Goal: Find specific page/section: Find specific page/section

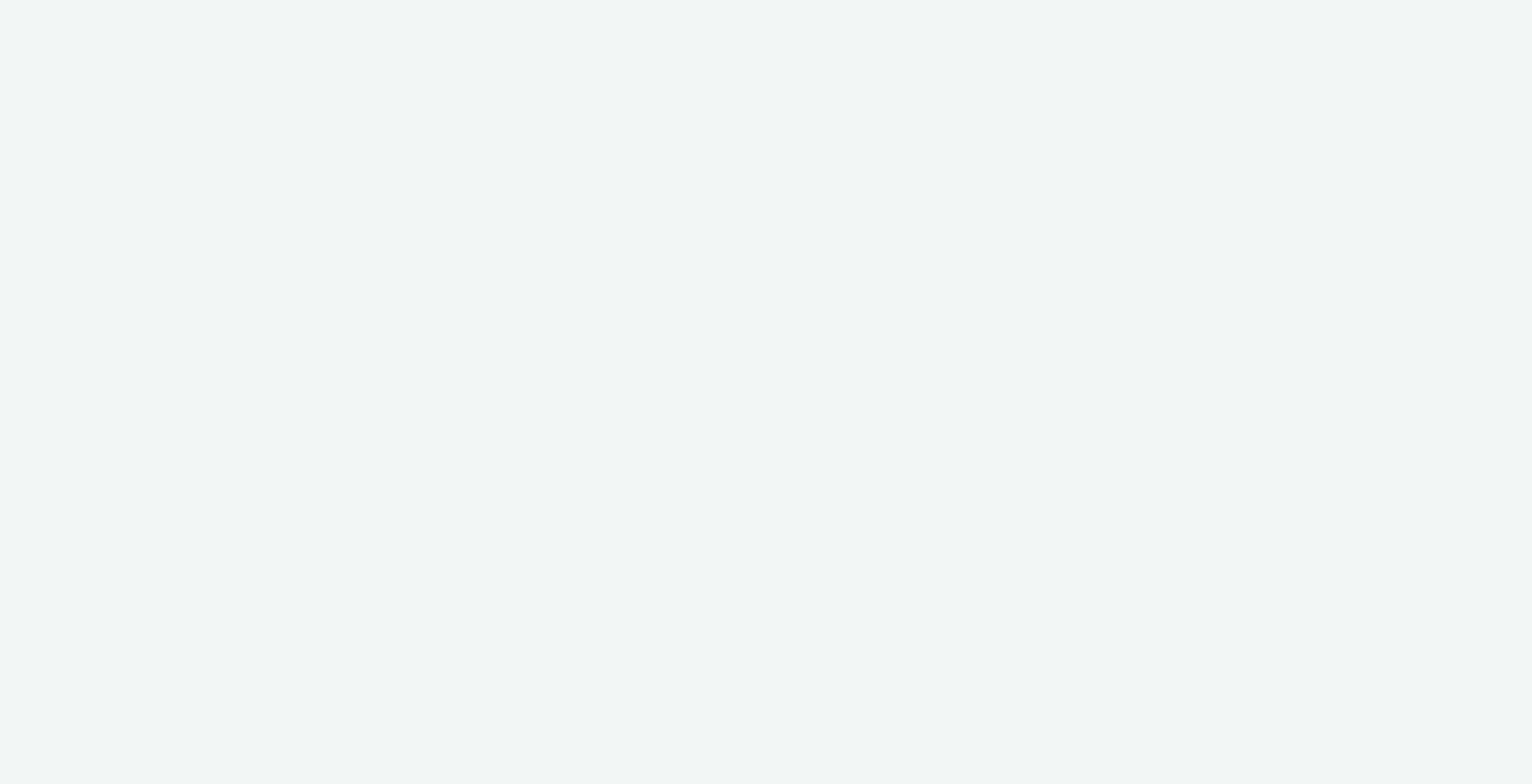
select select "c2295f28-7c96-446f-b279-53c23ee2b854"
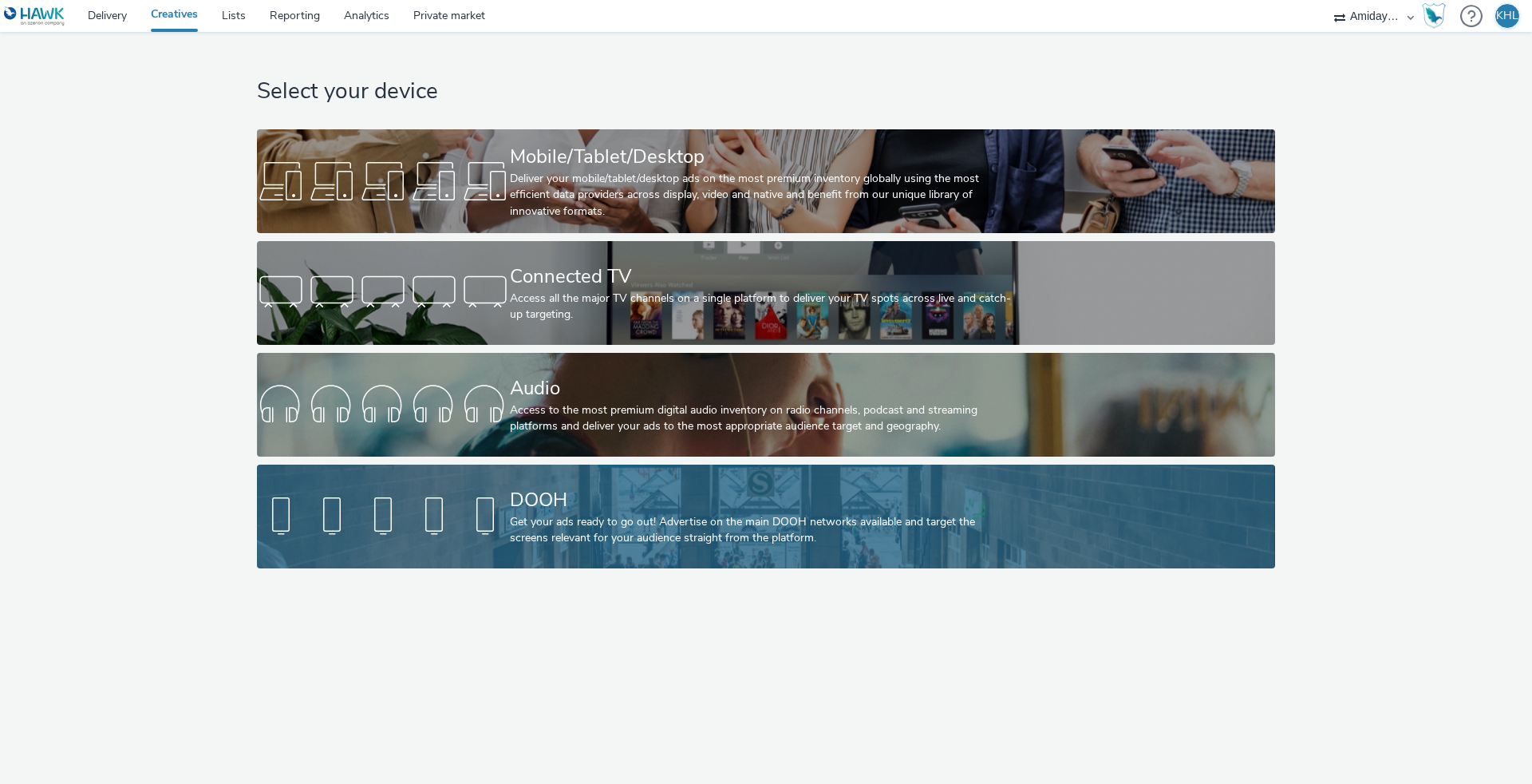
click at [516, 501] on div "DOOH" at bounding box center [763, 500] width 506 height 28
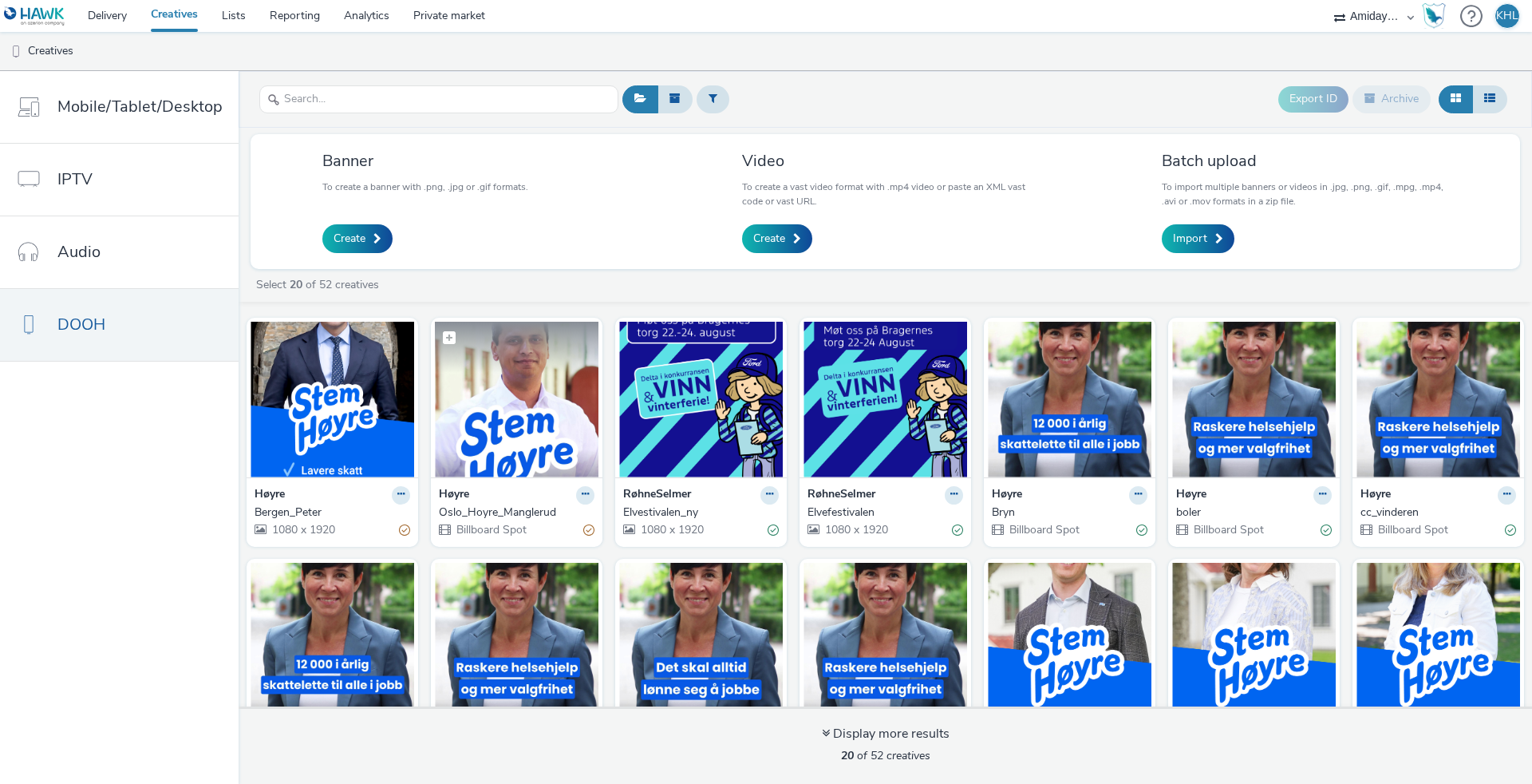
click at [527, 435] on img at bounding box center [517, 400] width 163 height 156
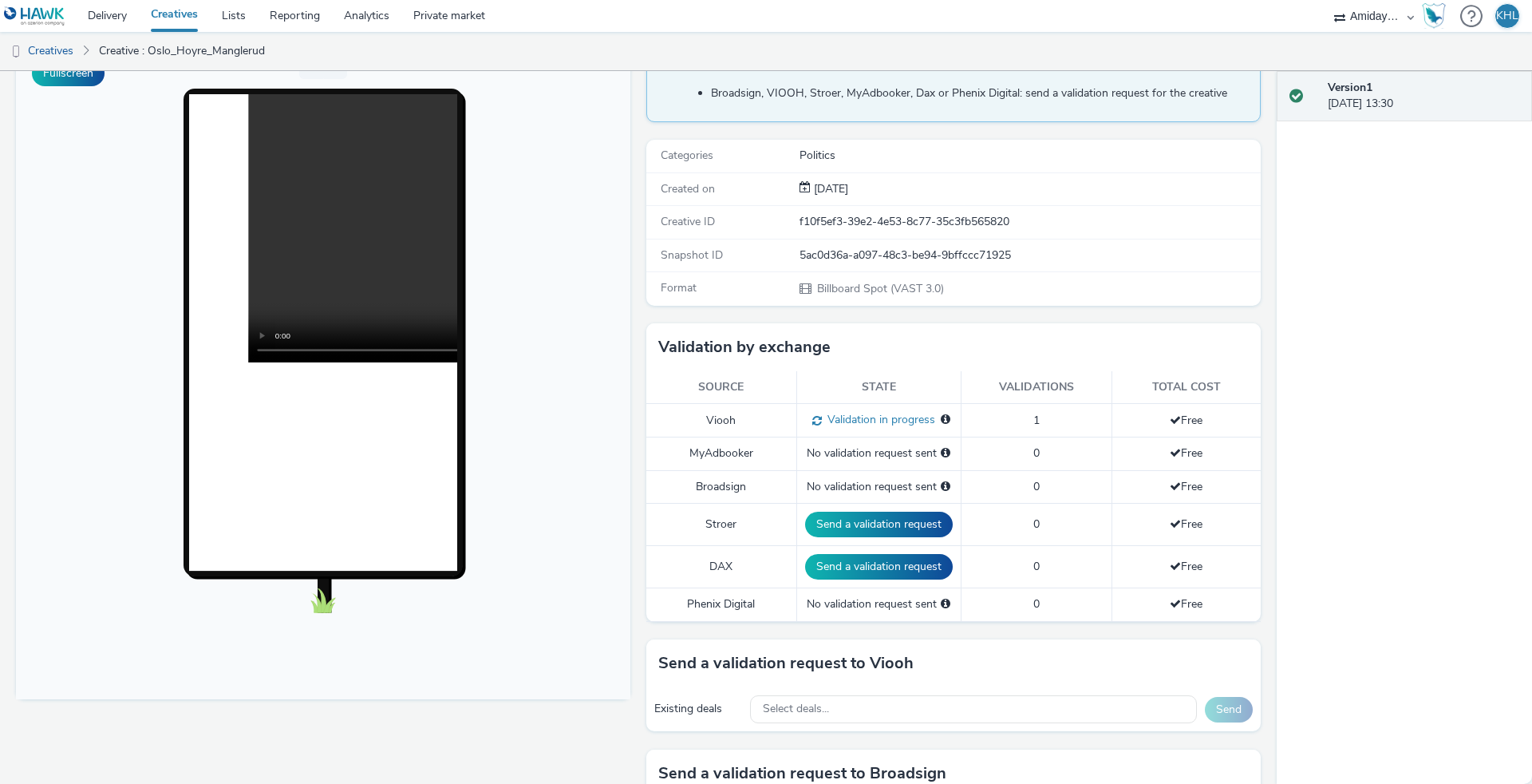
scroll to position [102, 0]
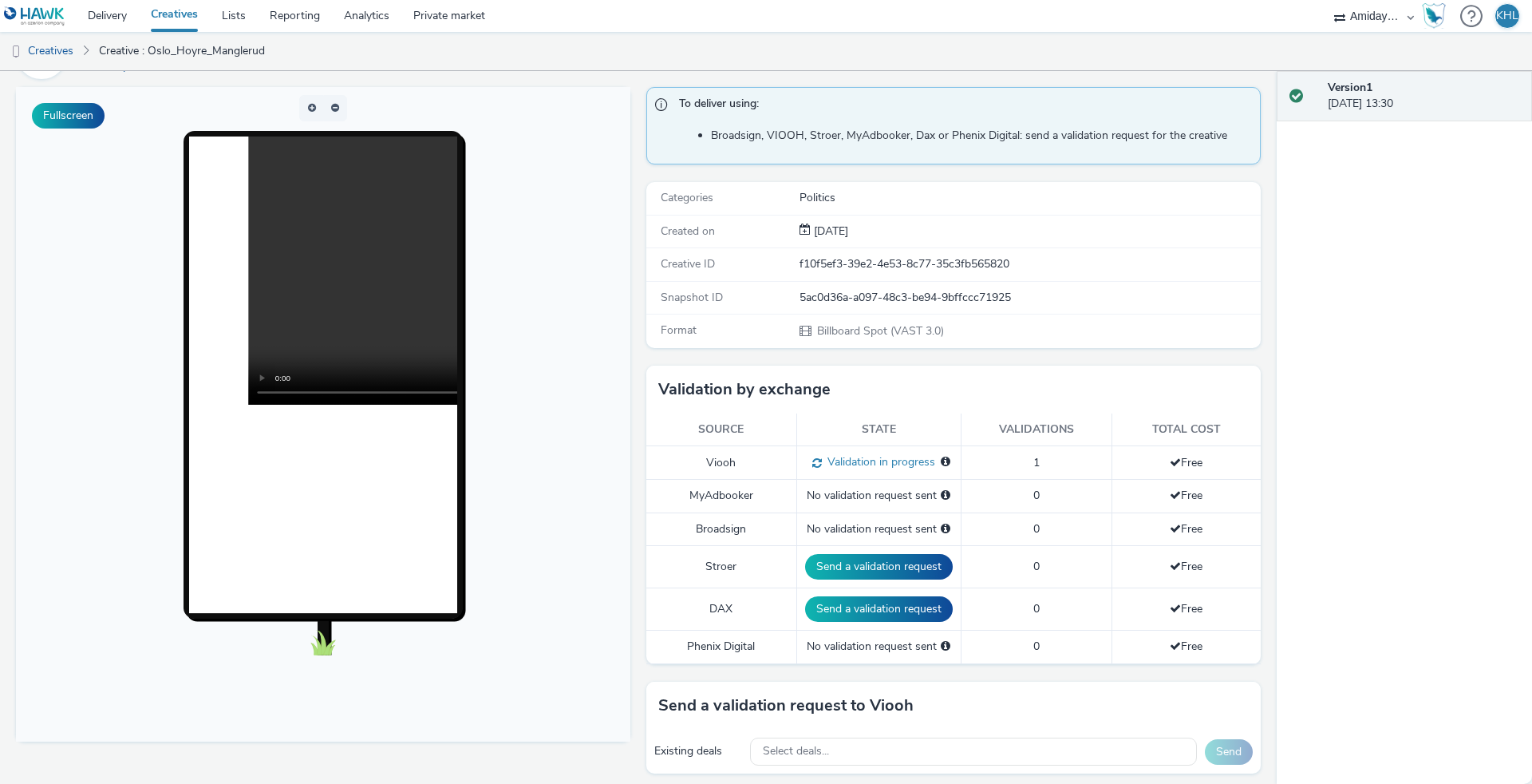
click at [319, 276] on video at bounding box center [516, 270] width 536 height 268
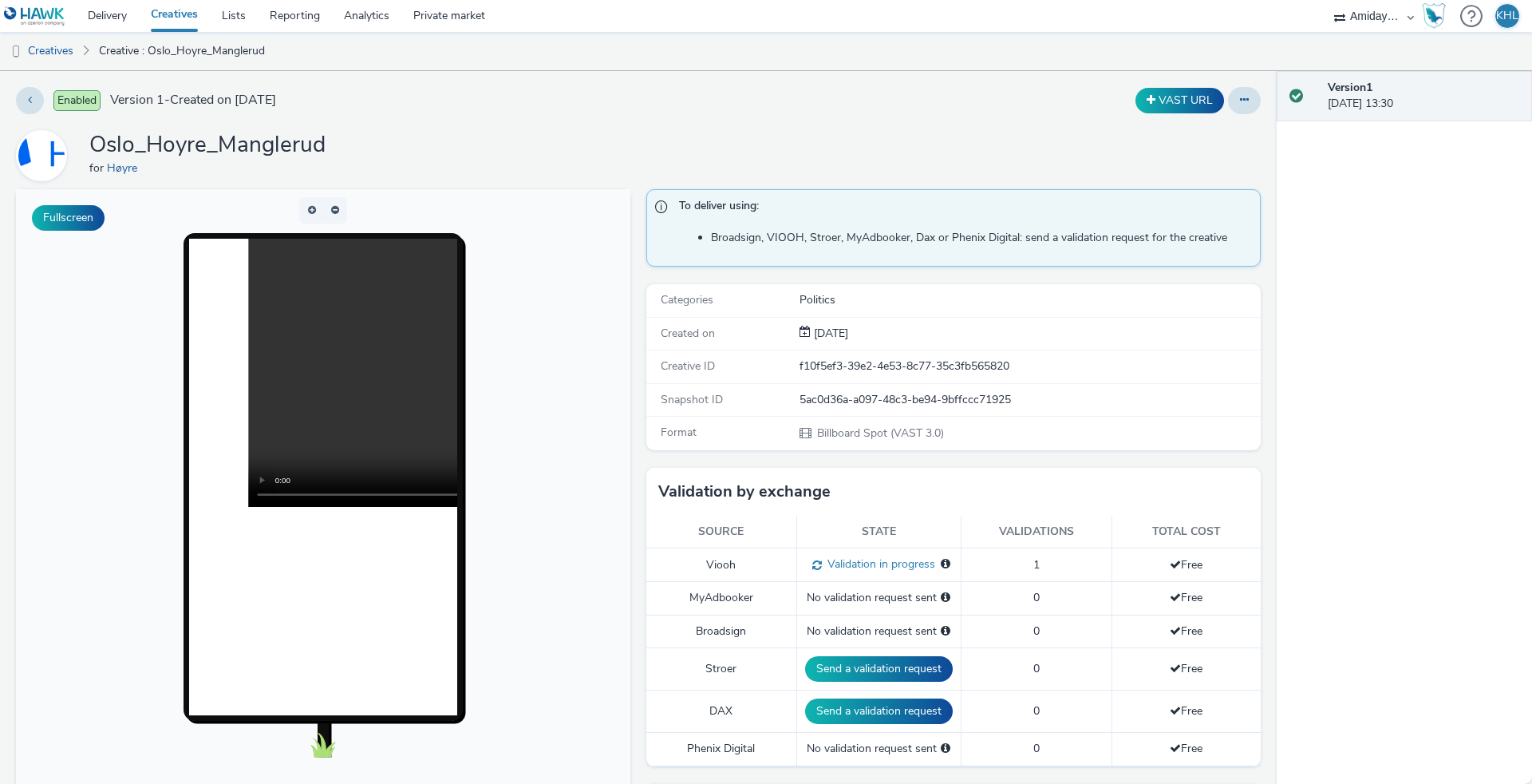
scroll to position [0, 0]
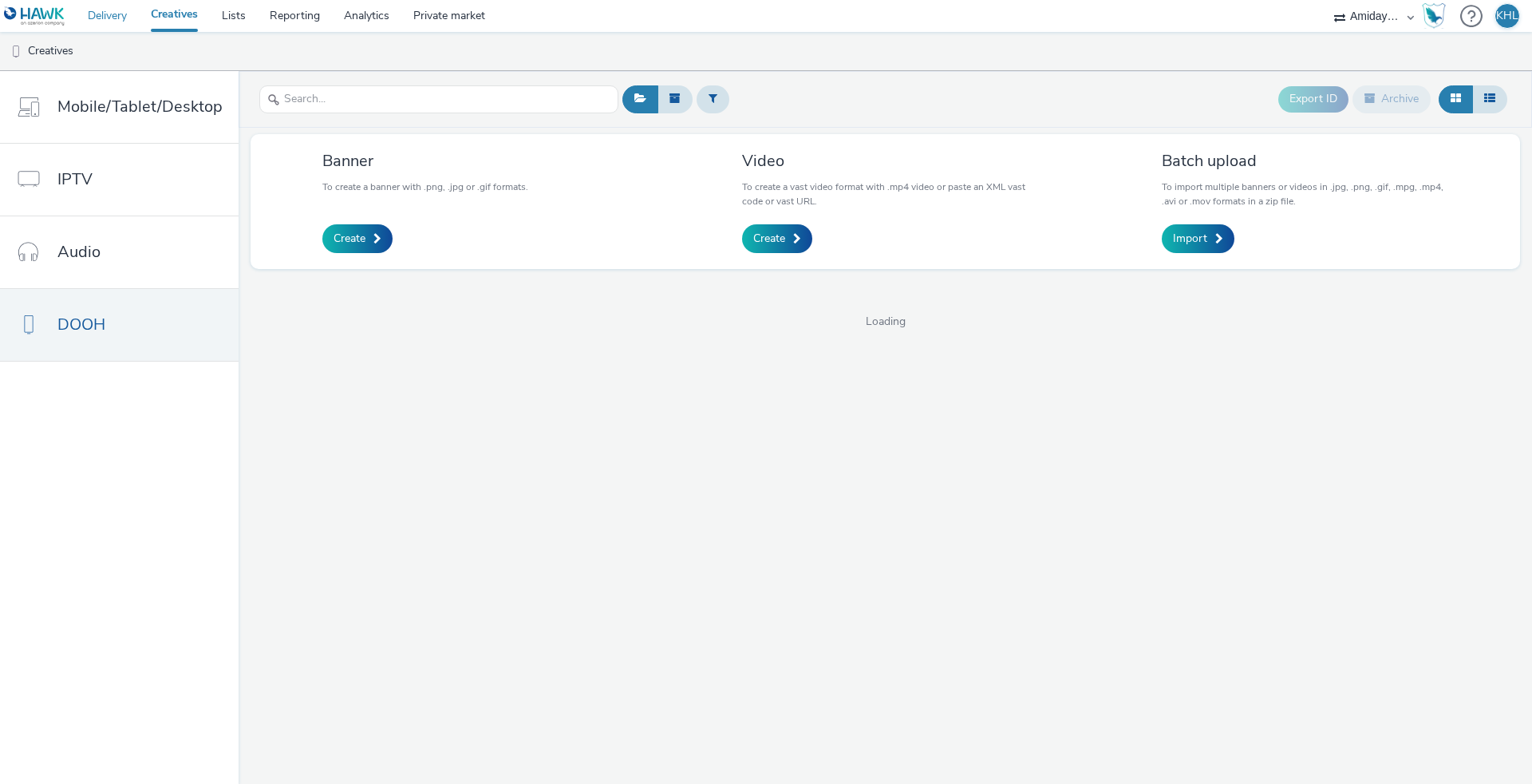
click at [115, 18] on link "Delivery" at bounding box center [107, 16] width 63 height 32
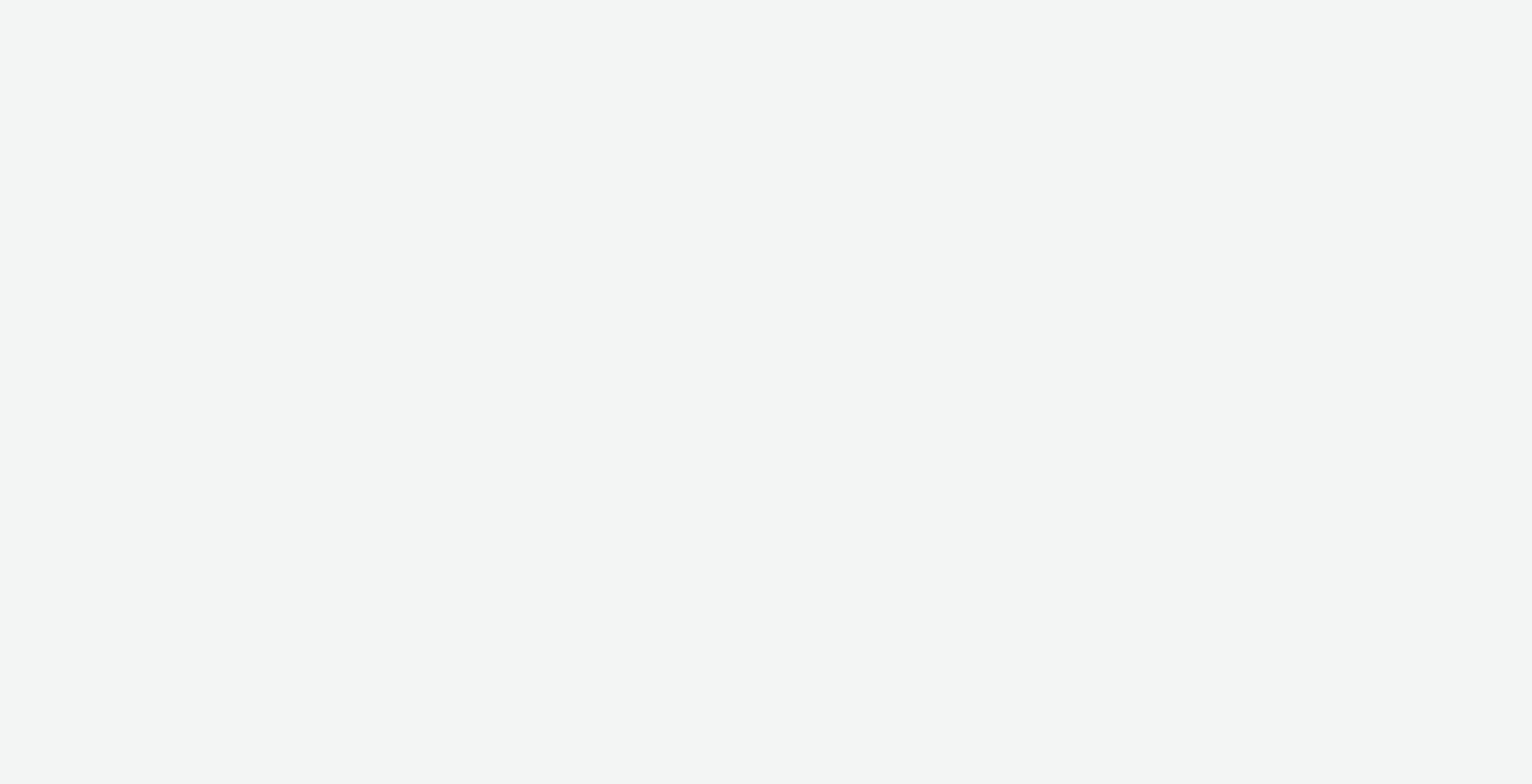
select select "c2295f28-7c96-446f-b279-53c23ee2b854"
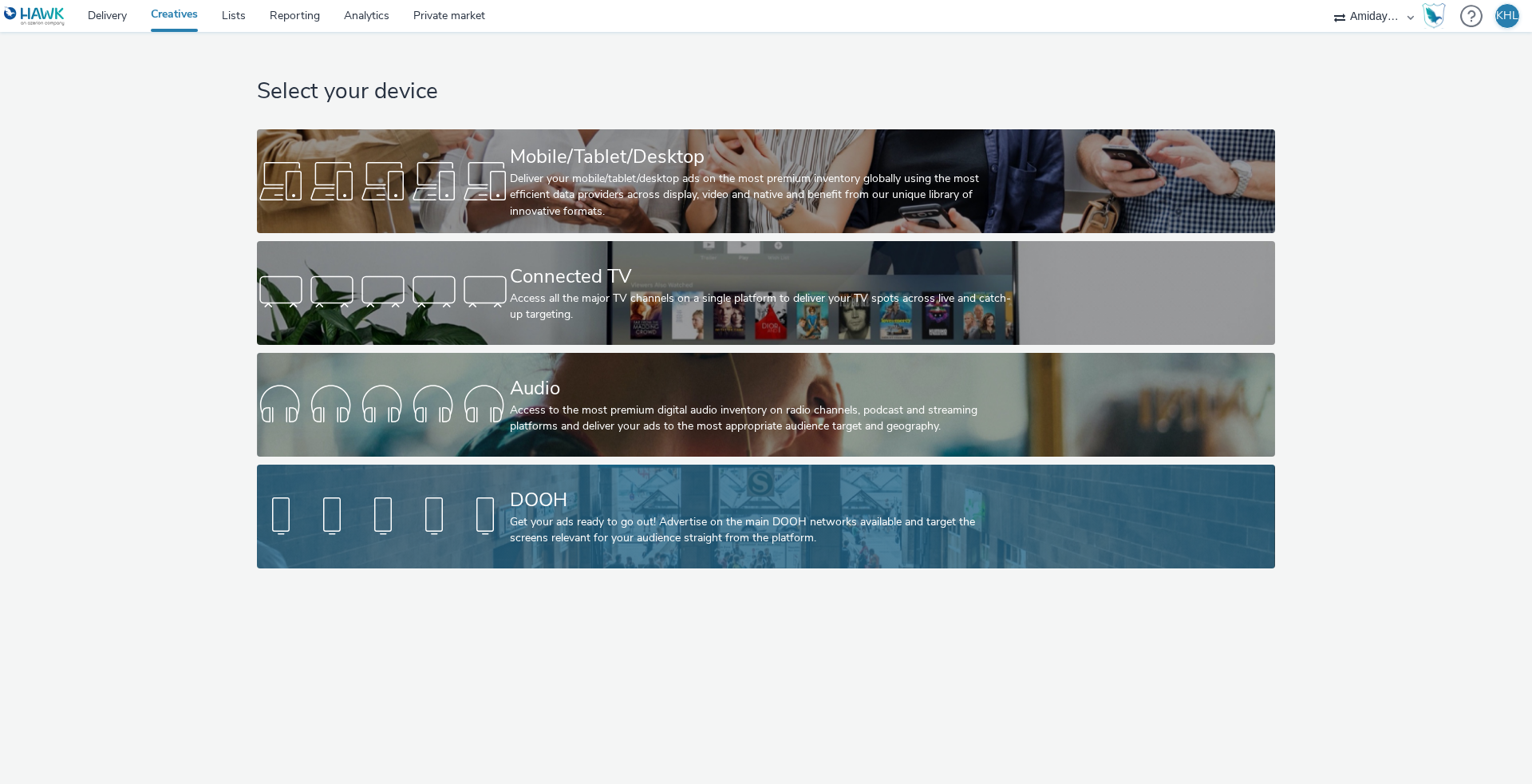
click at [394, 517] on div at bounding box center [383, 517] width 253 height 52
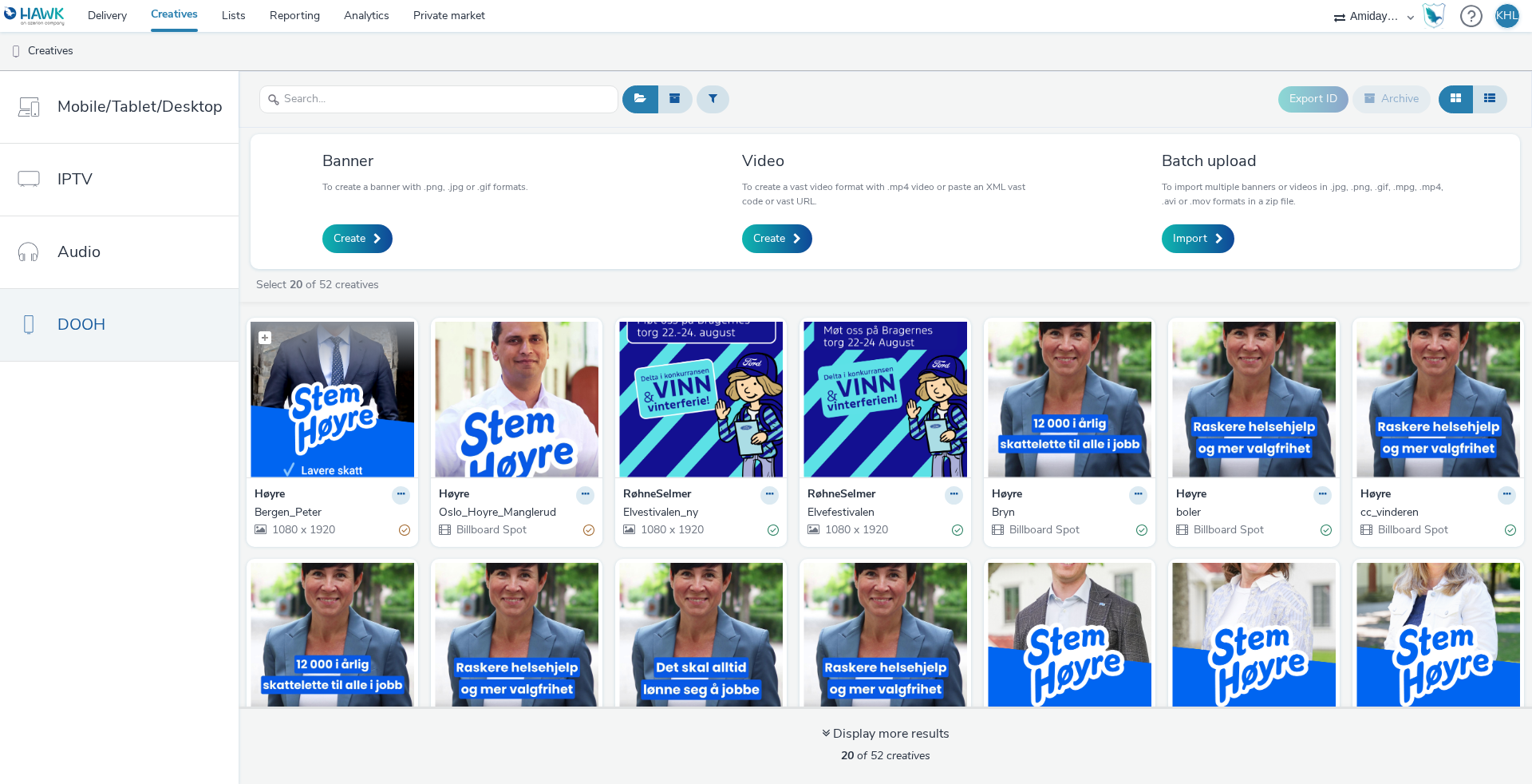
click at [380, 418] on img at bounding box center [333, 400] width 163 height 156
click at [117, 17] on link "Delivery" at bounding box center [107, 16] width 63 height 32
